Goal: Task Accomplishment & Management: Manage account settings

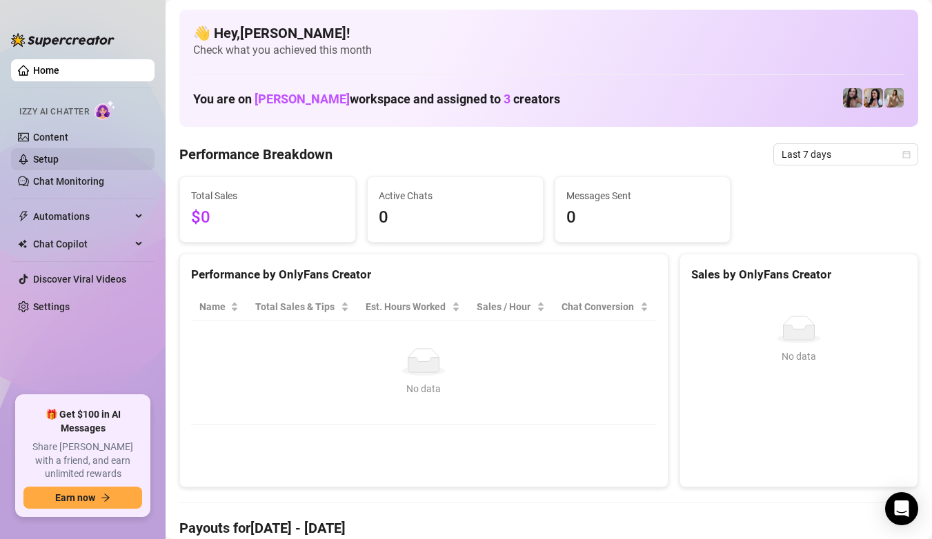
click at [59, 164] on link "Setup" at bounding box center [46, 159] width 26 height 11
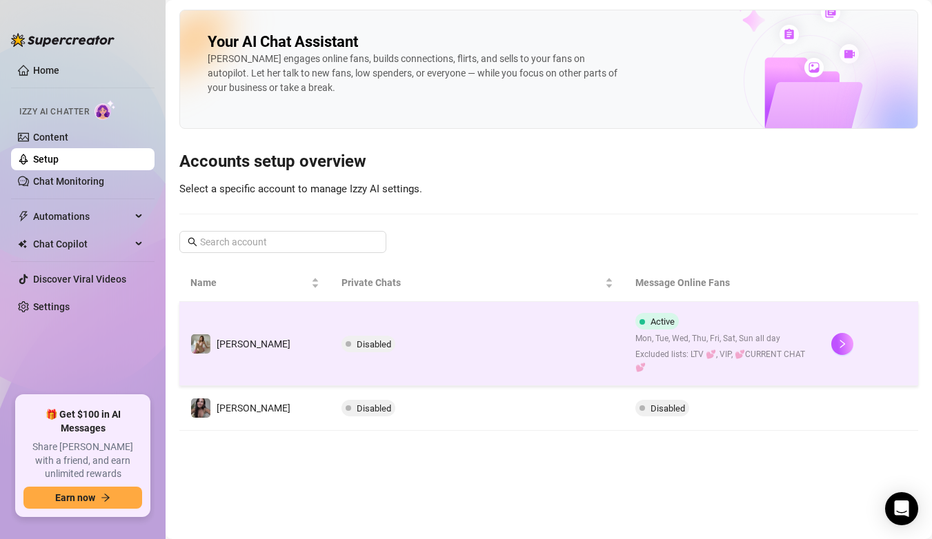
click at [356, 340] on span "Disabled" at bounding box center [373, 344] width 34 height 10
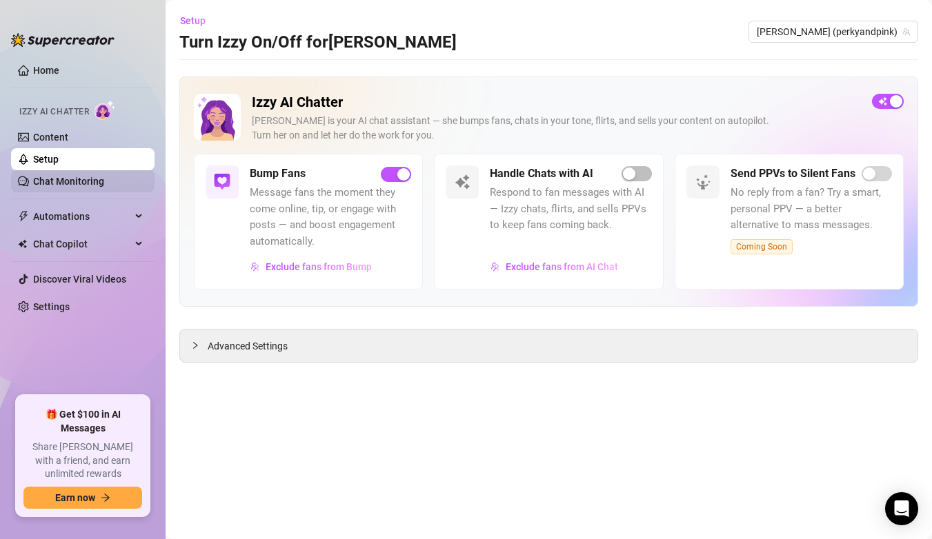
click at [83, 177] on link "Chat Monitoring" at bounding box center [68, 181] width 71 height 11
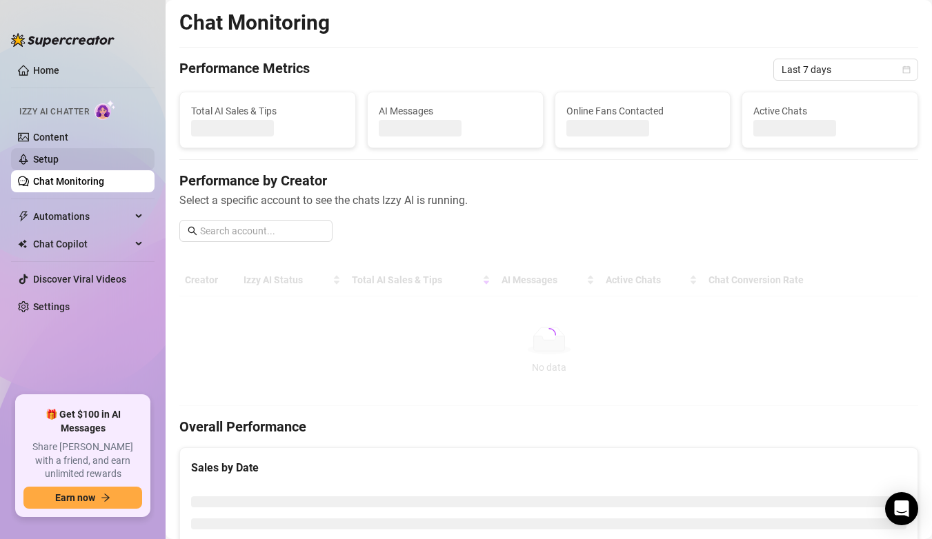
click at [59, 154] on link "Setup" at bounding box center [46, 159] width 26 height 11
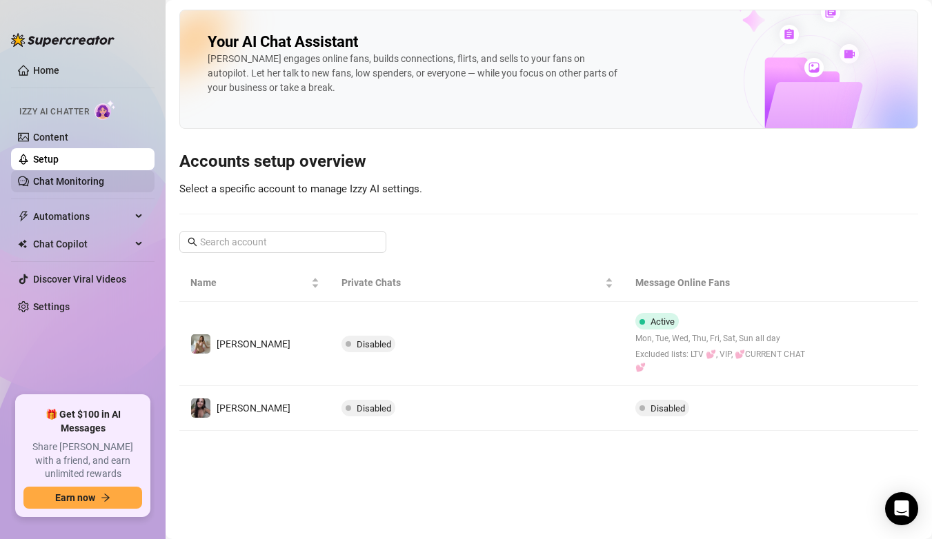
click at [83, 179] on link "Chat Monitoring" at bounding box center [68, 181] width 71 height 11
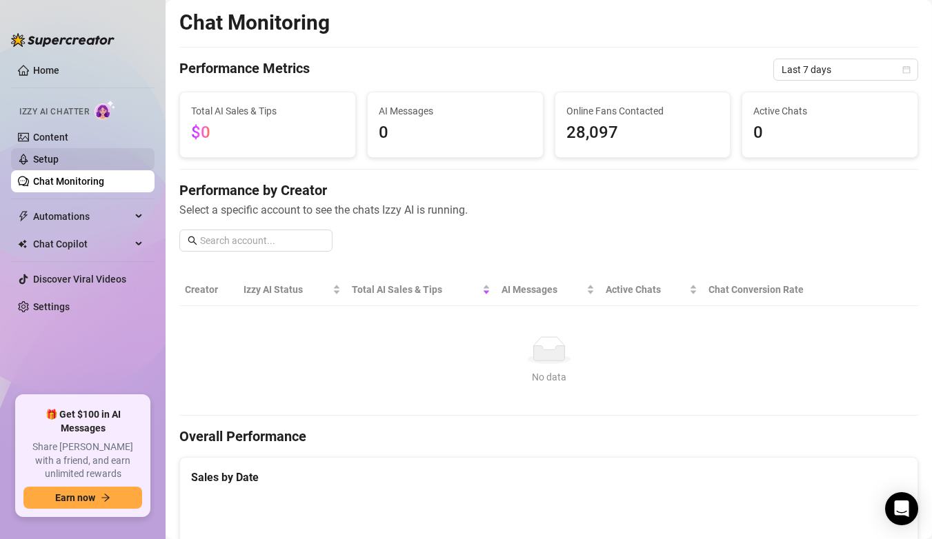
click at [59, 162] on link "Setup" at bounding box center [46, 159] width 26 height 11
